Goal: Task Accomplishment & Management: Use online tool/utility

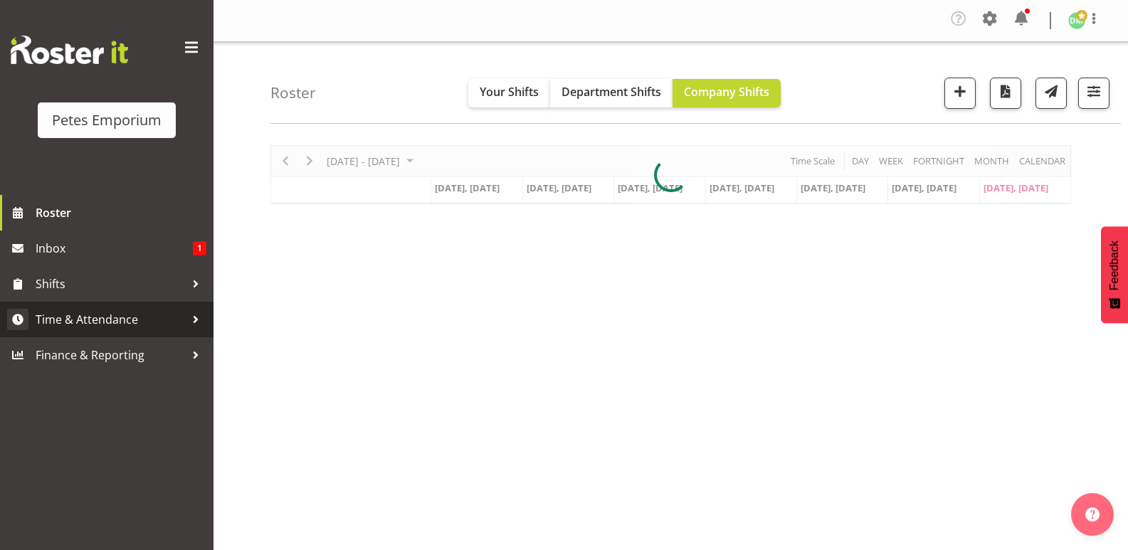
click at [130, 313] on span "Time & Attendance" at bounding box center [110, 319] width 149 height 21
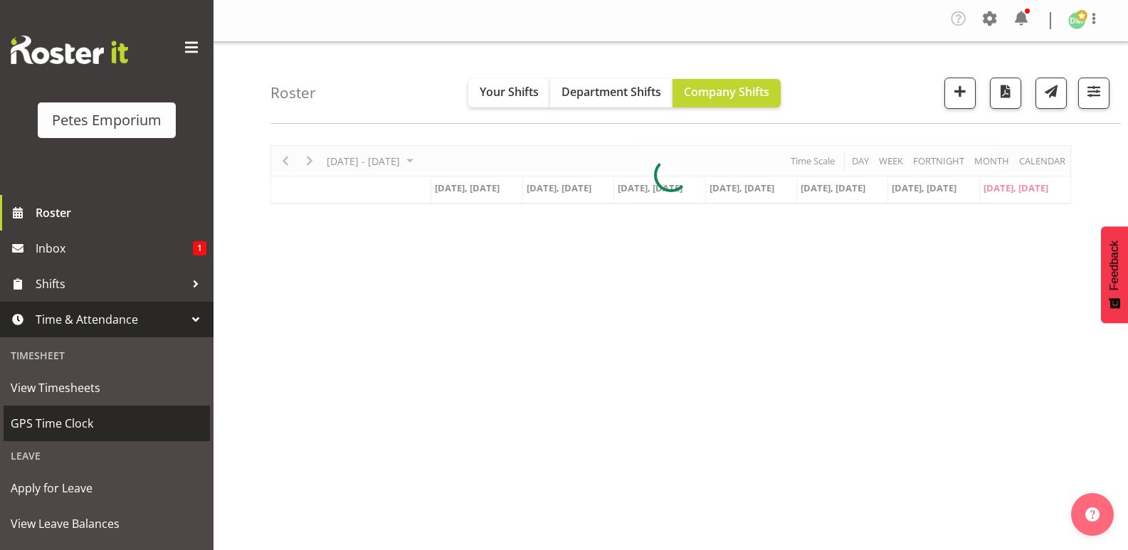
click at [88, 432] on span "GPS Time Clock" at bounding box center [107, 423] width 192 height 21
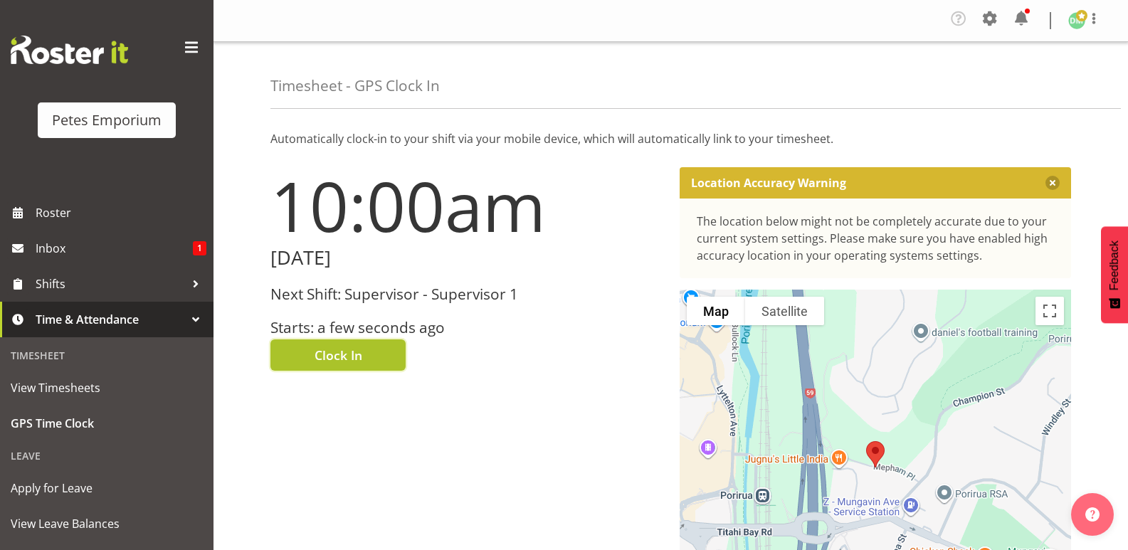
click at [373, 345] on button "Clock In" at bounding box center [337, 354] width 135 height 31
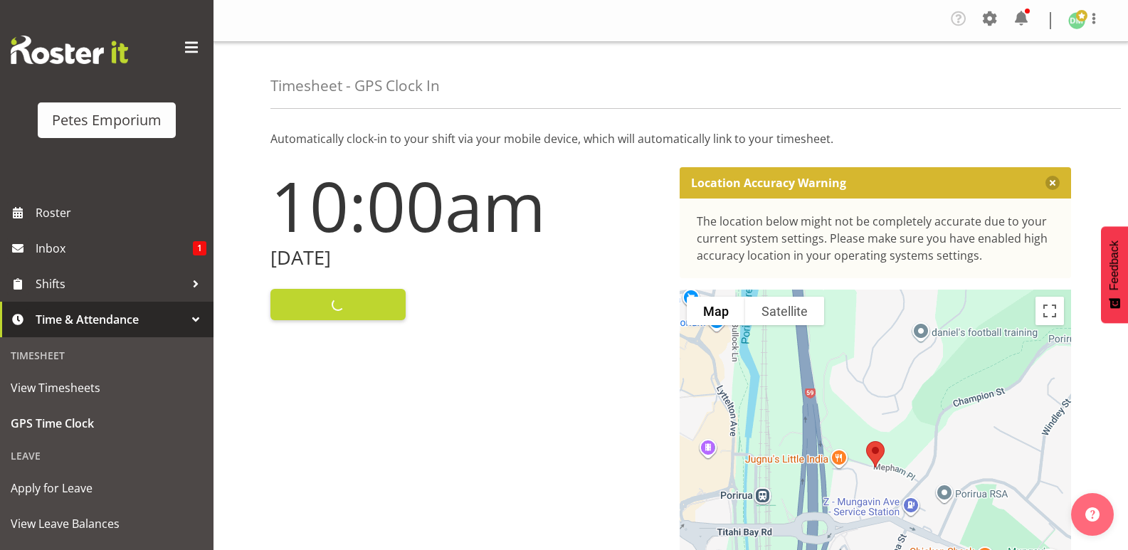
click at [1074, 28] on img at bounding box center [1076, 20] width 17 height 17
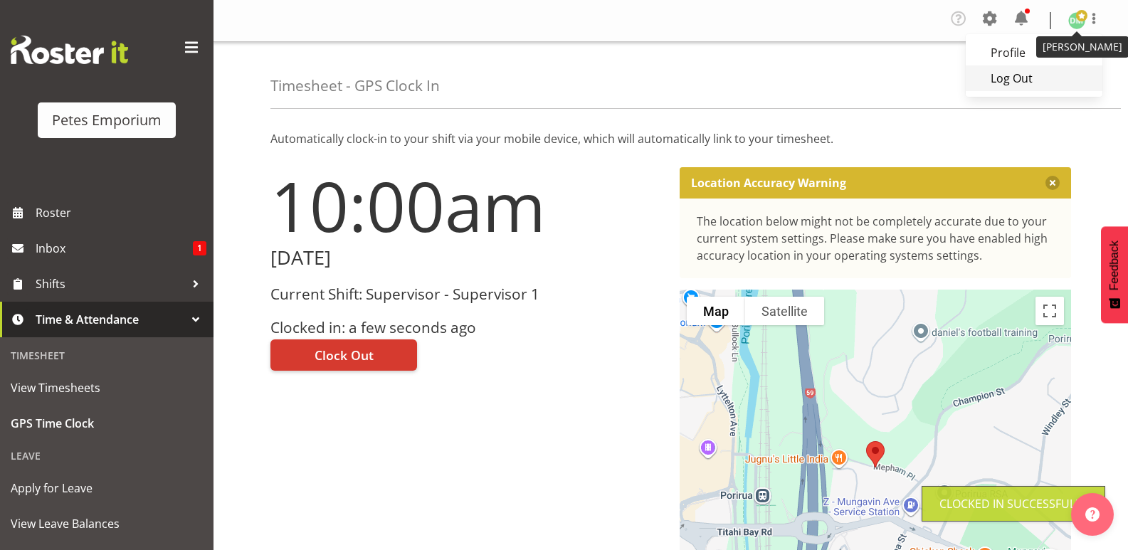
click at [1008, 85] on link "Log Out" at bounding box center [1034, 78] width 137 height 26
